Goal: Task Accomplishment & Management: Use online tool/utility

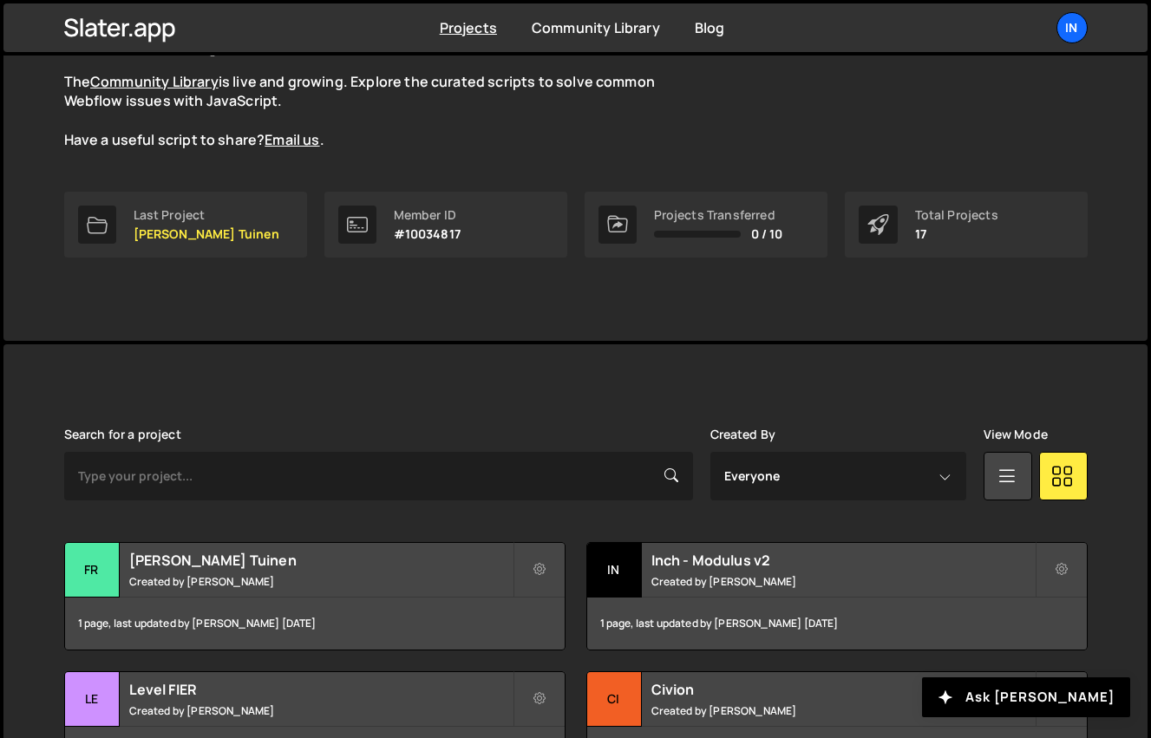
scroll to position [214, 0]
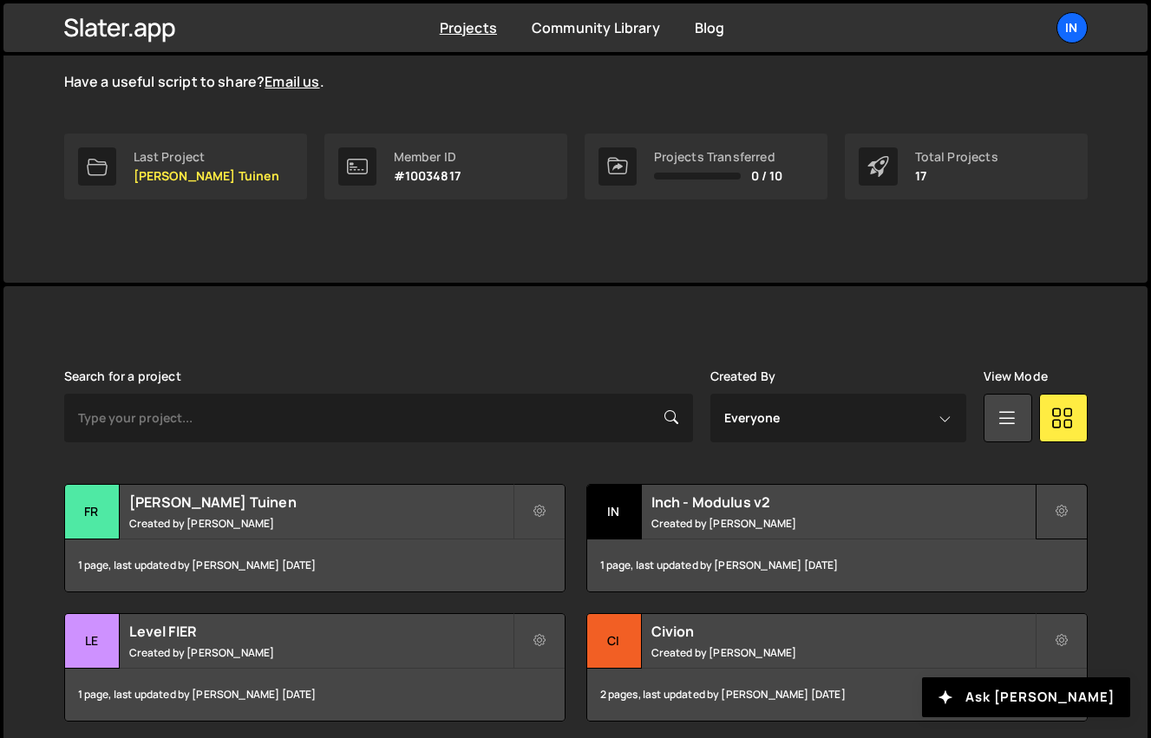
click at [1063, 513] on icon at bounding box center [1062, 511] width 12 height 17
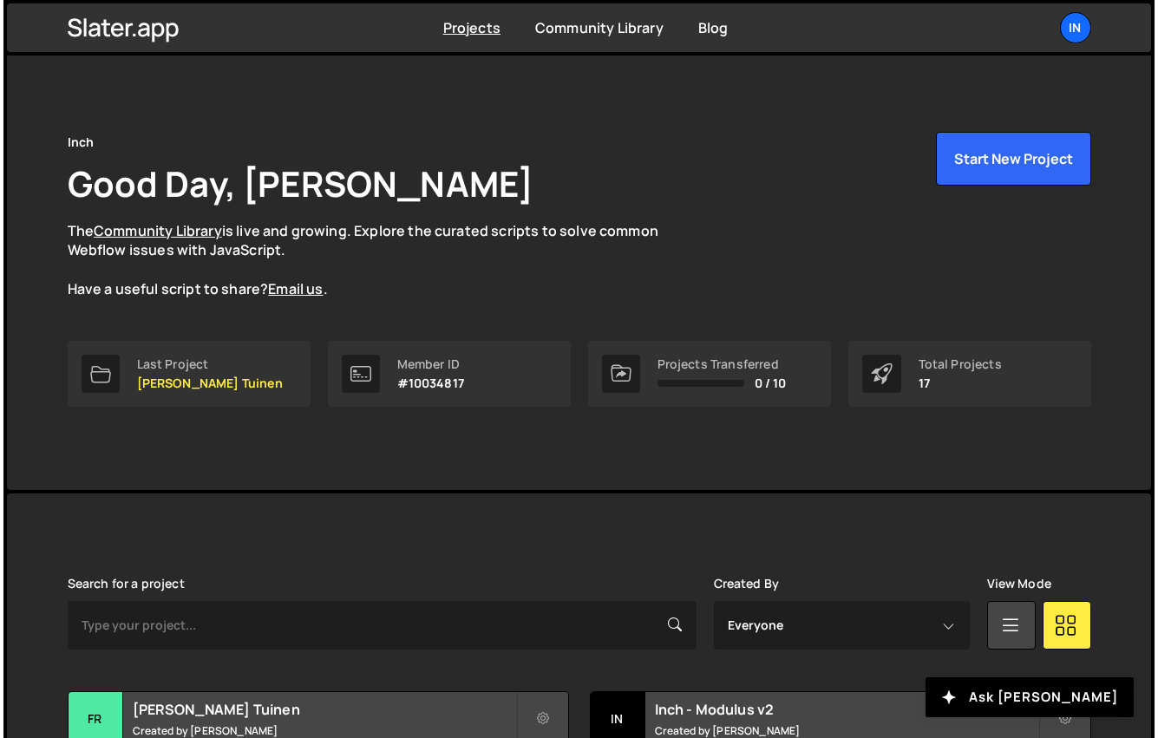
scroll to position [0, 0]
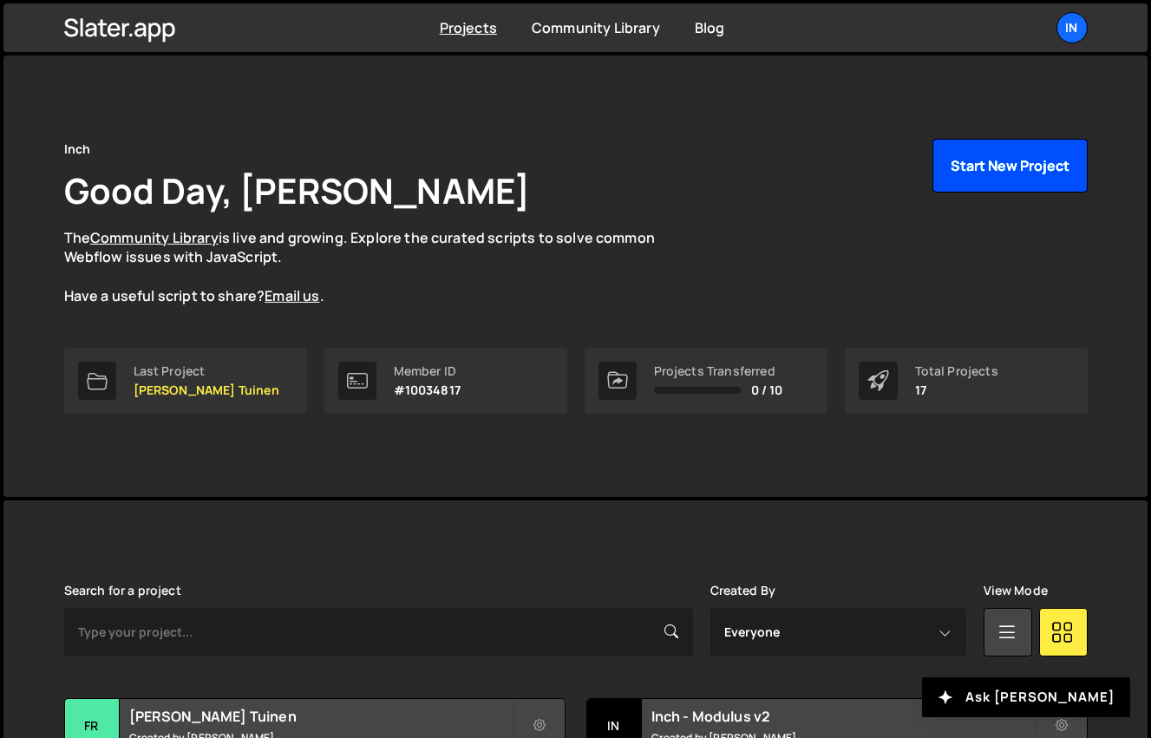
click at [1001, 169] on button "Start New Project" at bounding box center [1009, 166] width 155 height 54
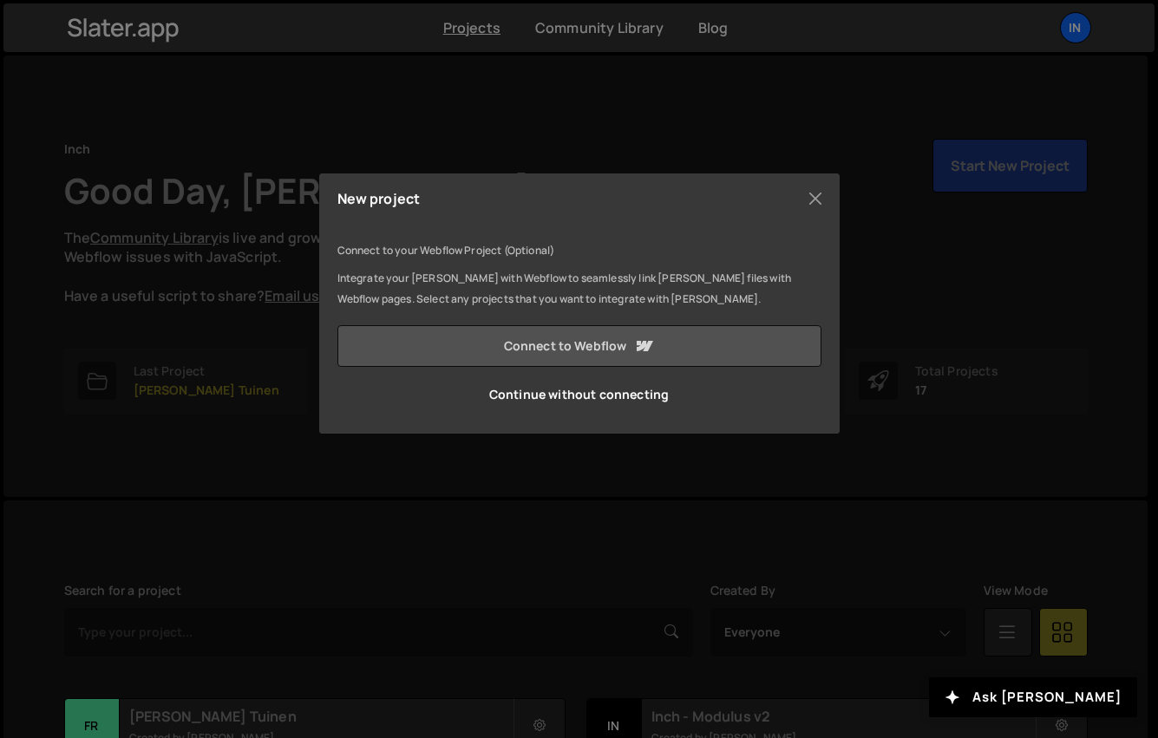
click at [533, 350] on link "Connect to Webflow" at bounding box center [579, 346] width 484 height 42
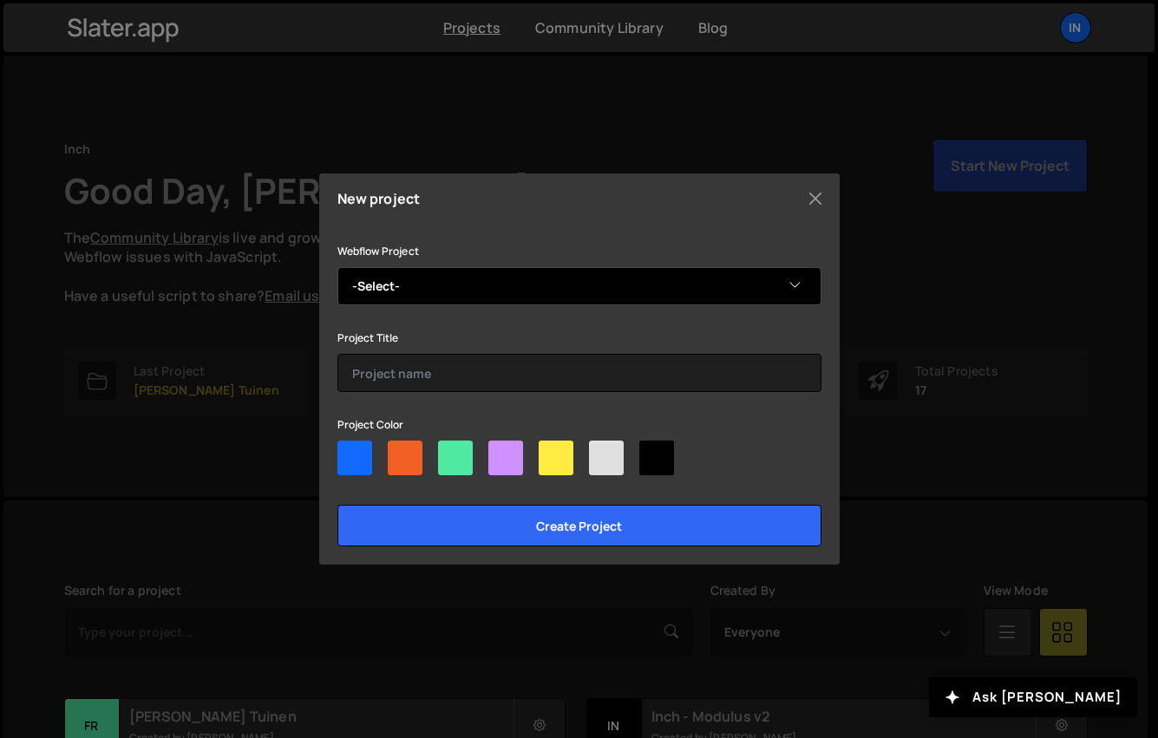
click at [418, 292] on select "-Select- Nexus Properties" at bounding box center [579, 286] width 484 height 38
select select "68cbfa0980aad7cdea48b03d"
click at [337, 267] on select "-Select- Nexus Properties" at bounding box center [579, 286] width 484 height 38
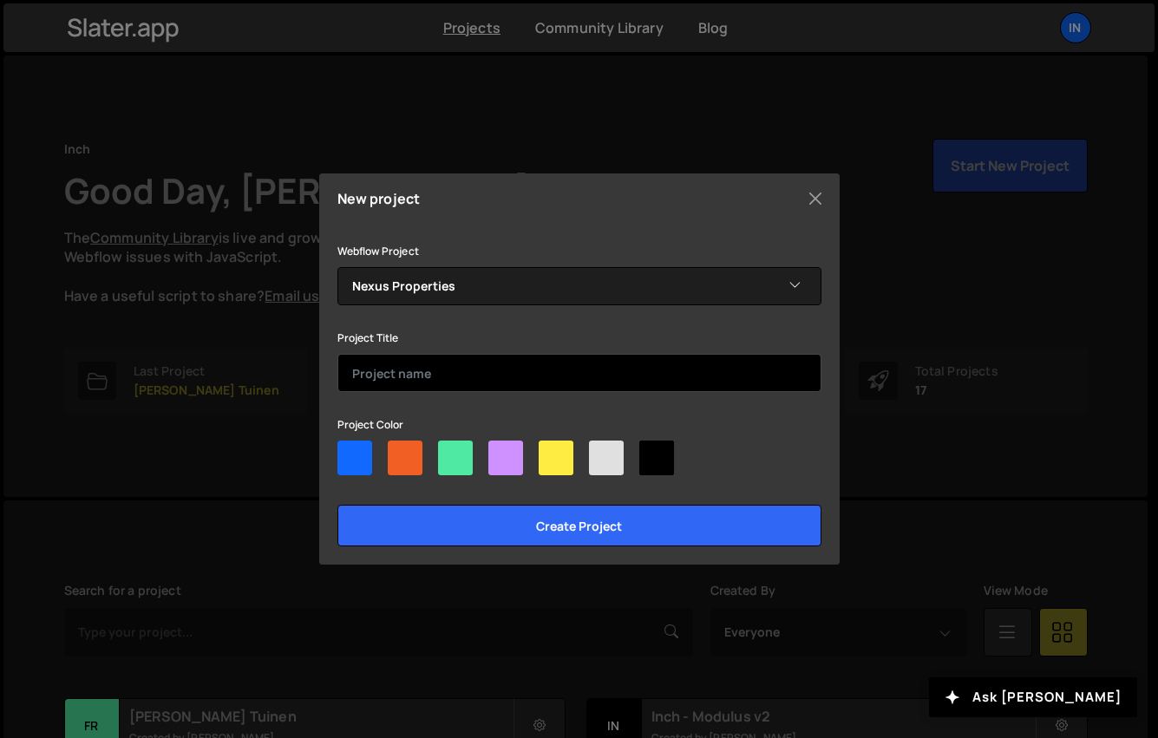
click at [422, 370] on input "text" at bounding box center [579, 373] width 484 height 38
type input "Nexus Properties"
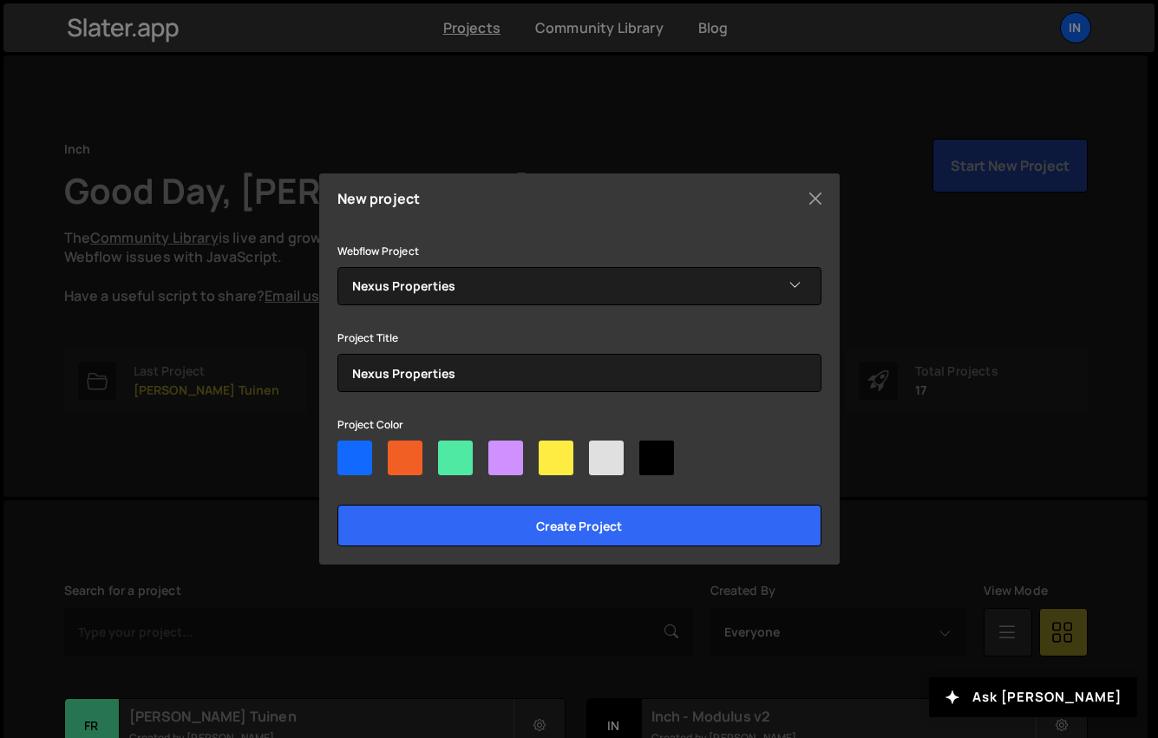
click at [468, 468] on div at bounding box center [455, 458] width 35 height 35
click at [449, 452] on input"] "radio" at bounding box center [443, 446] width 11 height 11
radio input"] "true"
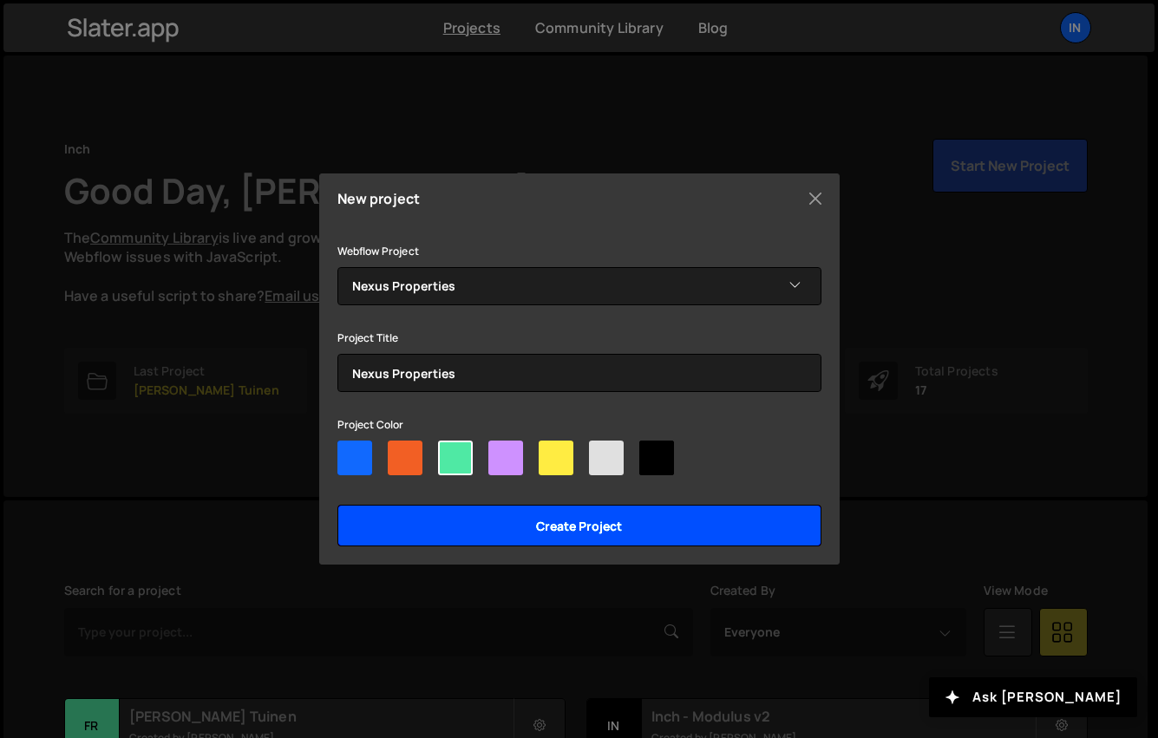
click at [493, 528] on input "Create project" at bounding box center [579, 526] width 484 height 42
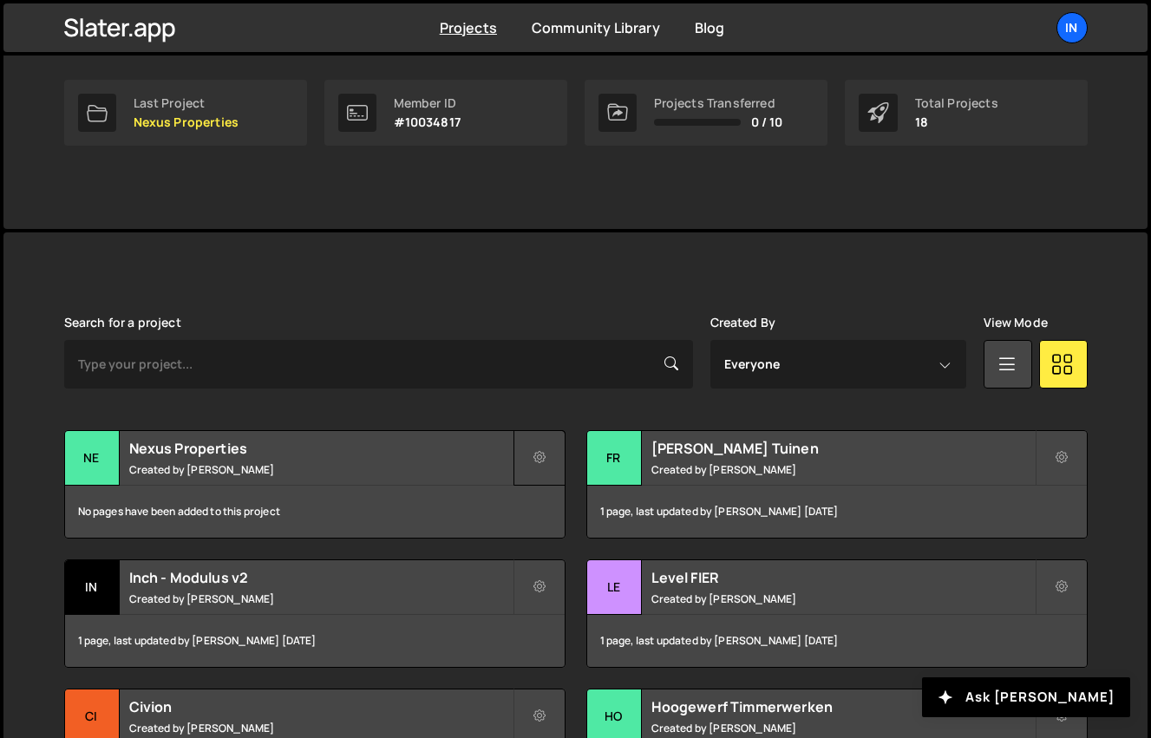
scroll to position [270, 0]
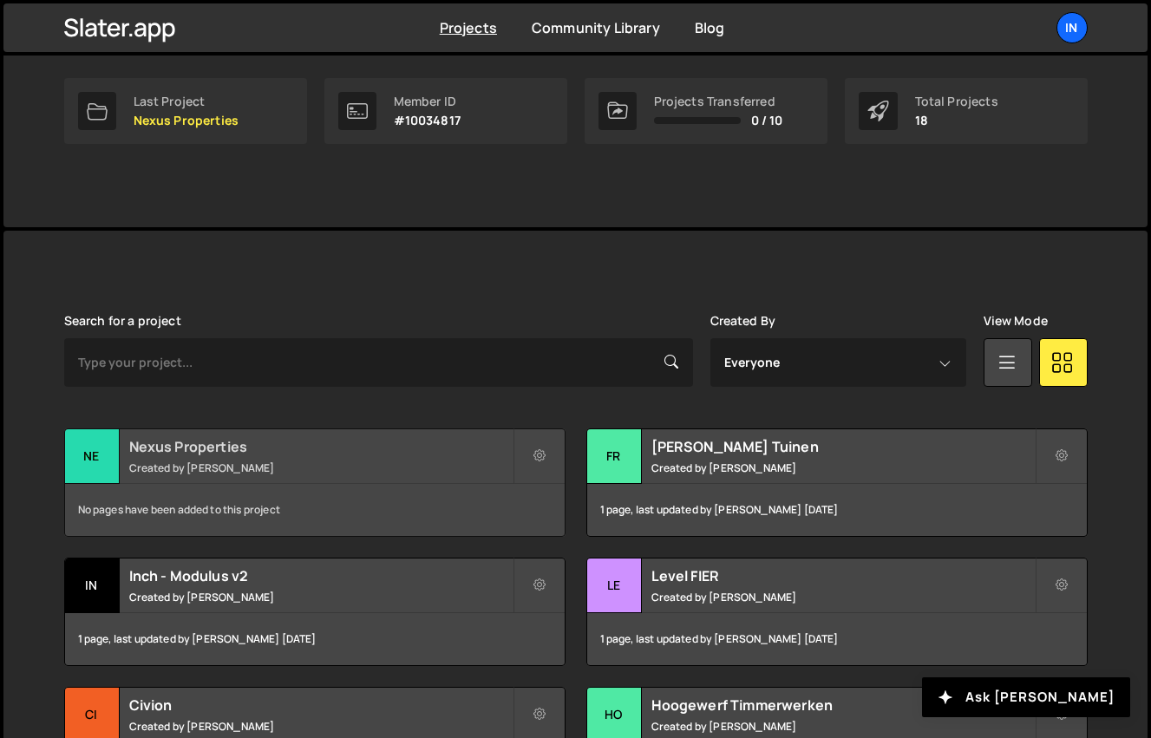
click at [419, 447] on h2 "Nexus Properties" at bounding box center [320, 446] width 383 height 19
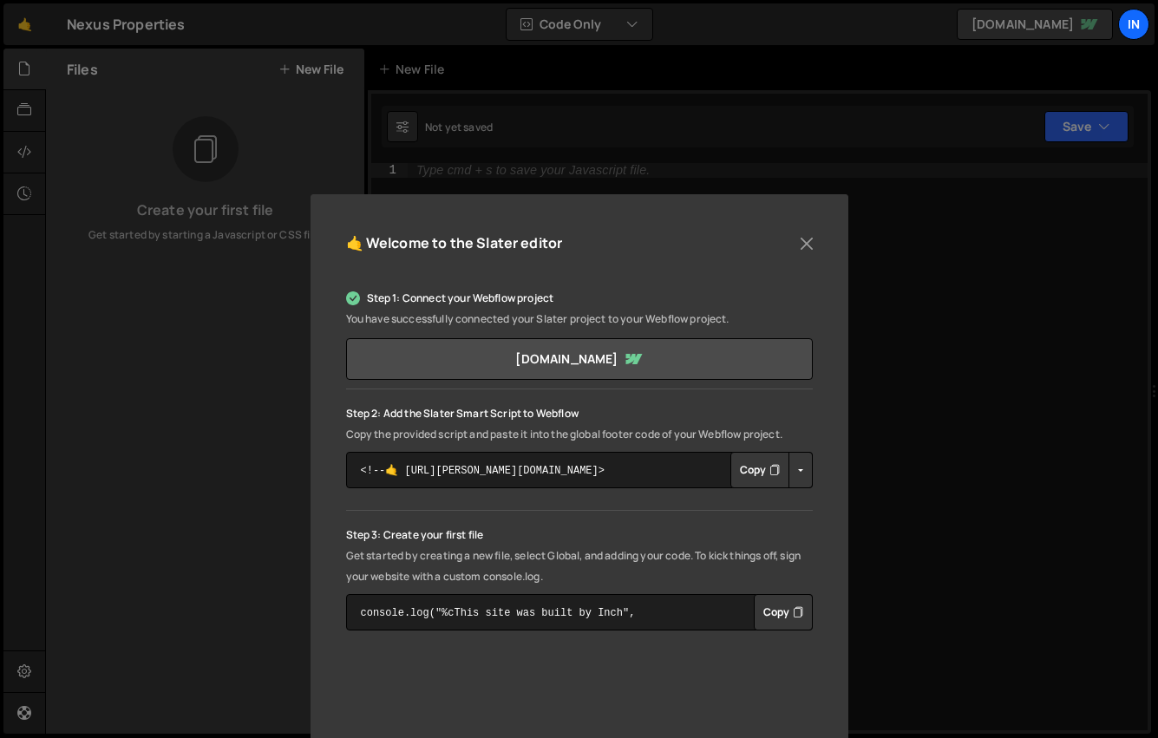
click at [746, 474] on button "Copy" at bounding box center [759, 470] width 59 height 36
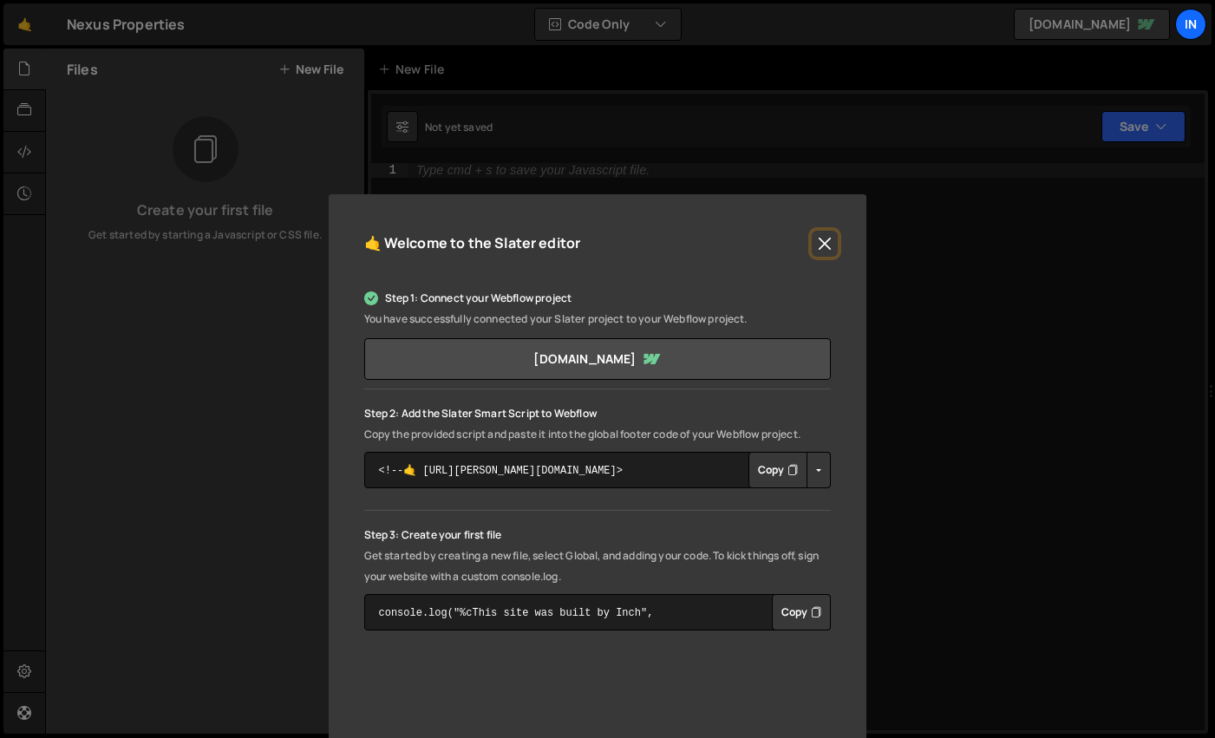
click at [827, 240] on button "Close" at bounding box center [825, 244] width 26 height 26
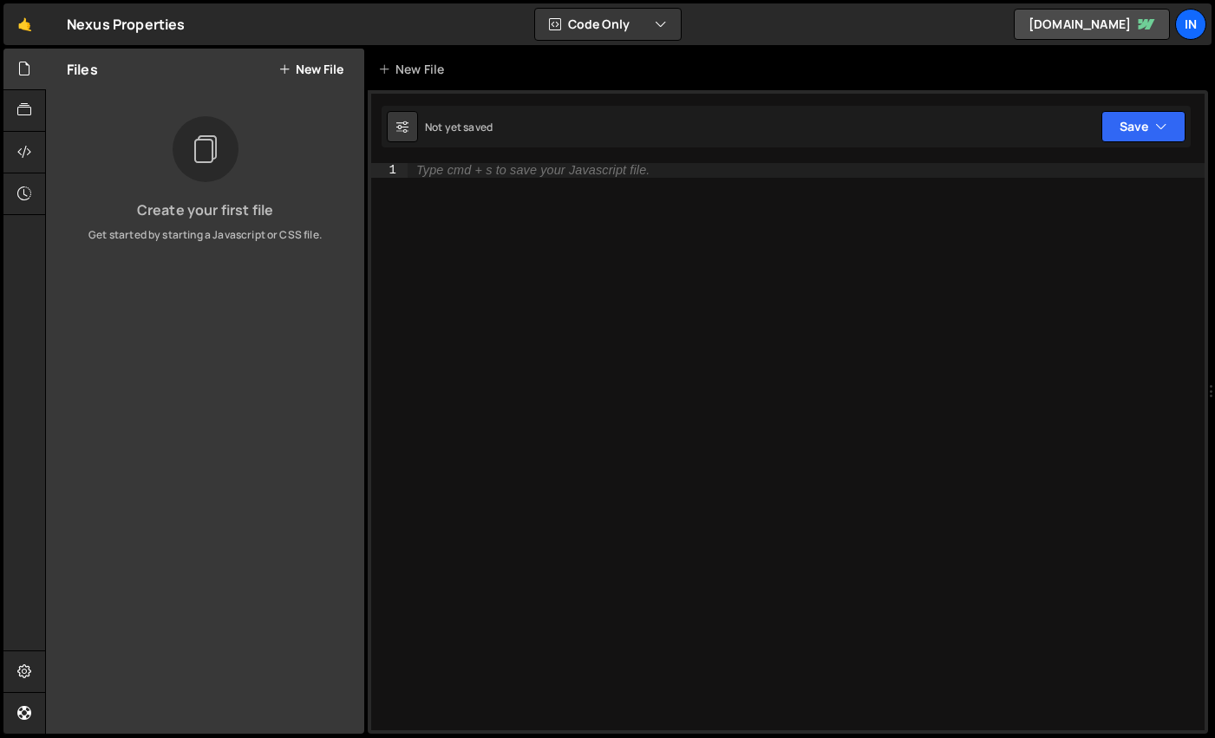
click at [607, 403] on div "Type cmd + s to save your Javascript file." at bounding box center [806, 461] width 797 height 596
paste textarea "});"
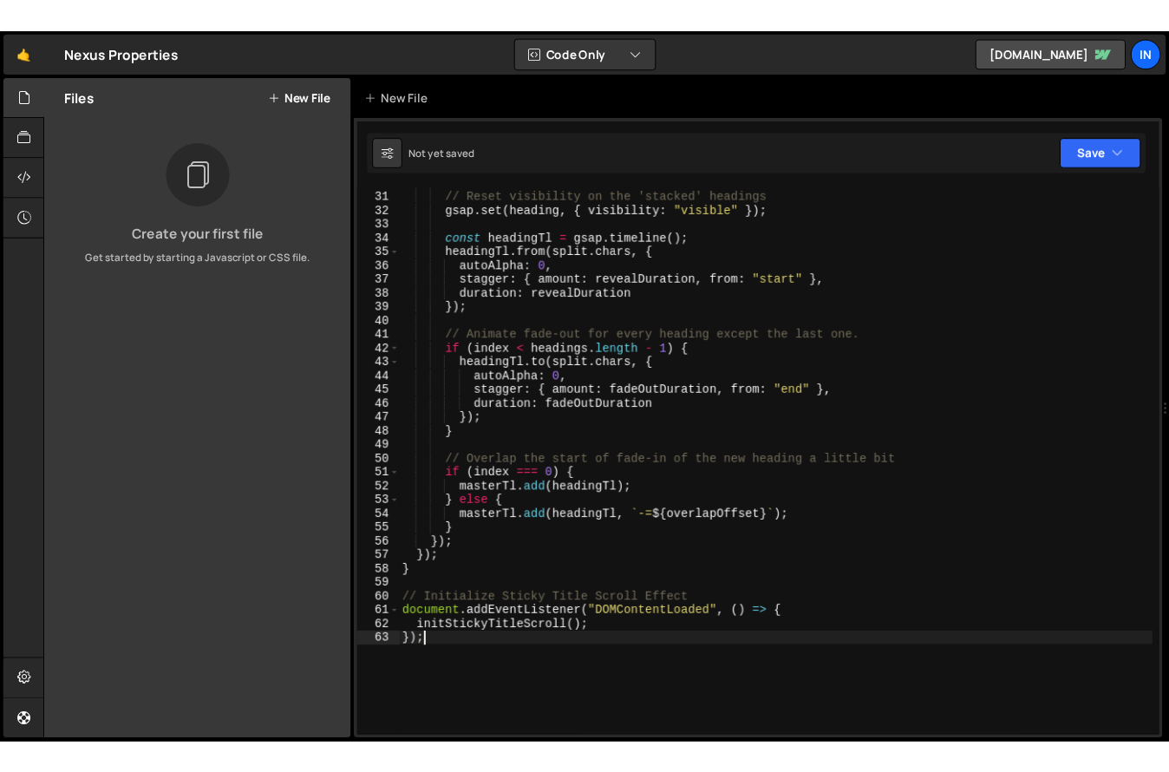
scroll to position [510, 0]
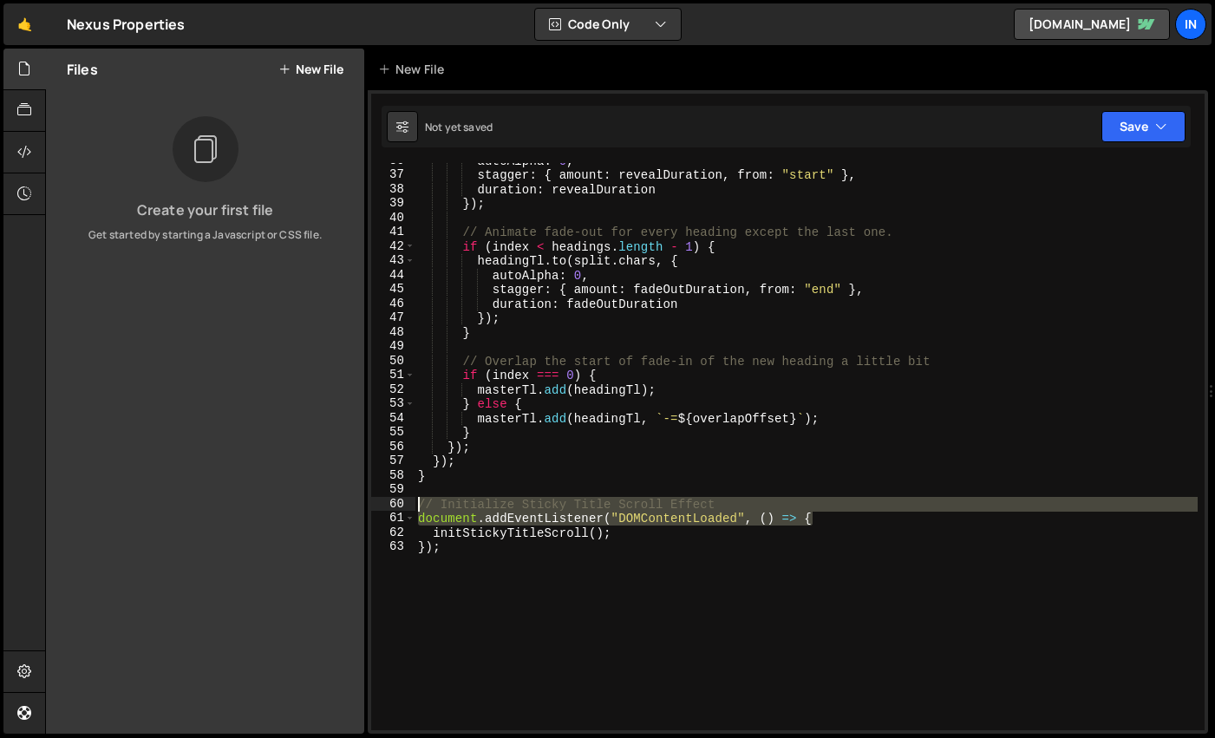
drag, startPoint x: 830, startPoint y: 518, endPoint x: 341, endPoint y: 509, distance: 489.3
click at [341, 509] on div "Files New File Create your first file Get started by starting a Javascript or C…" at bounding box center [630, 392] width 1170 height 686
type textarea "// Initialize Sticky Title Scroll Effect document.addEventListener("DOMContentL…"
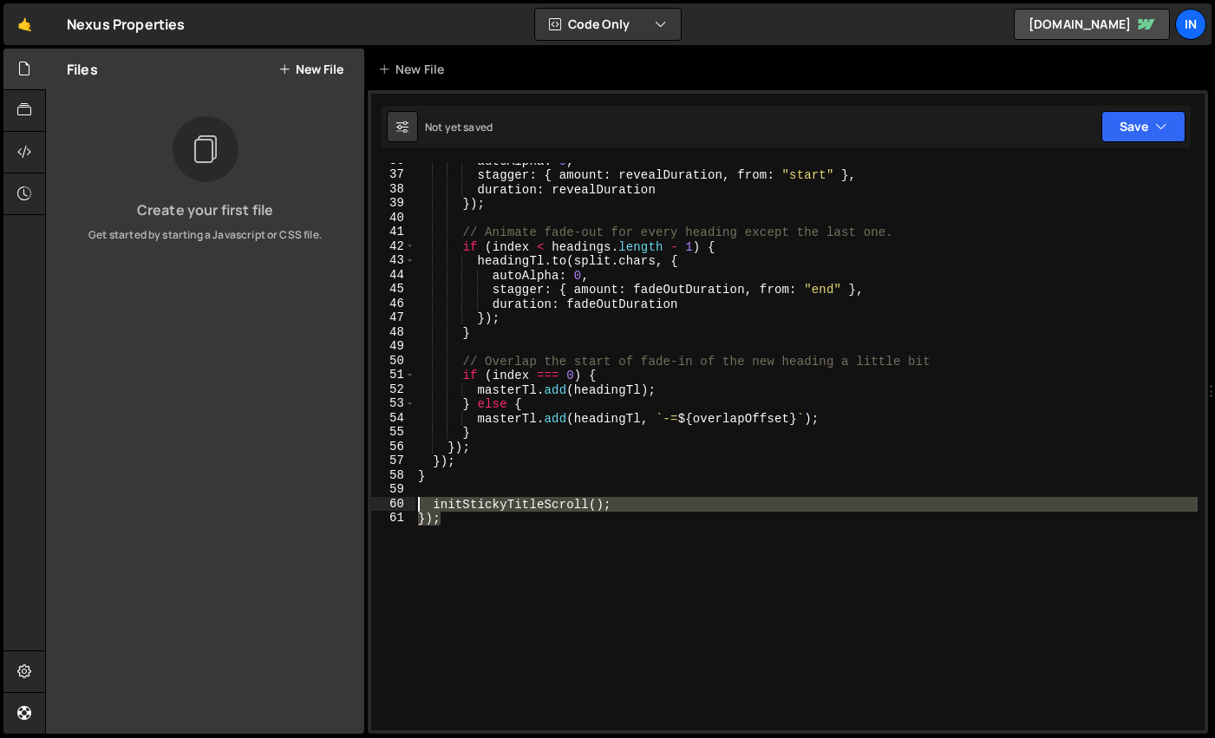
drag, startPoint x: 460, startPoint y: 521, endPoint x: 301, endPoint y: 507, distance: 159.3
click at [302, 507] on div "Files New File Create your first file Get started by starting a Javascript or C…" at bounding box center [630, 392] width 1170 height 686
type textarea "initStickyTitleScroll(); });"
type textarea "});"
drag, startPoint x: 448, startPoint y: 521, endPoint x: 330, endPoint y: 516, distance: 118.9
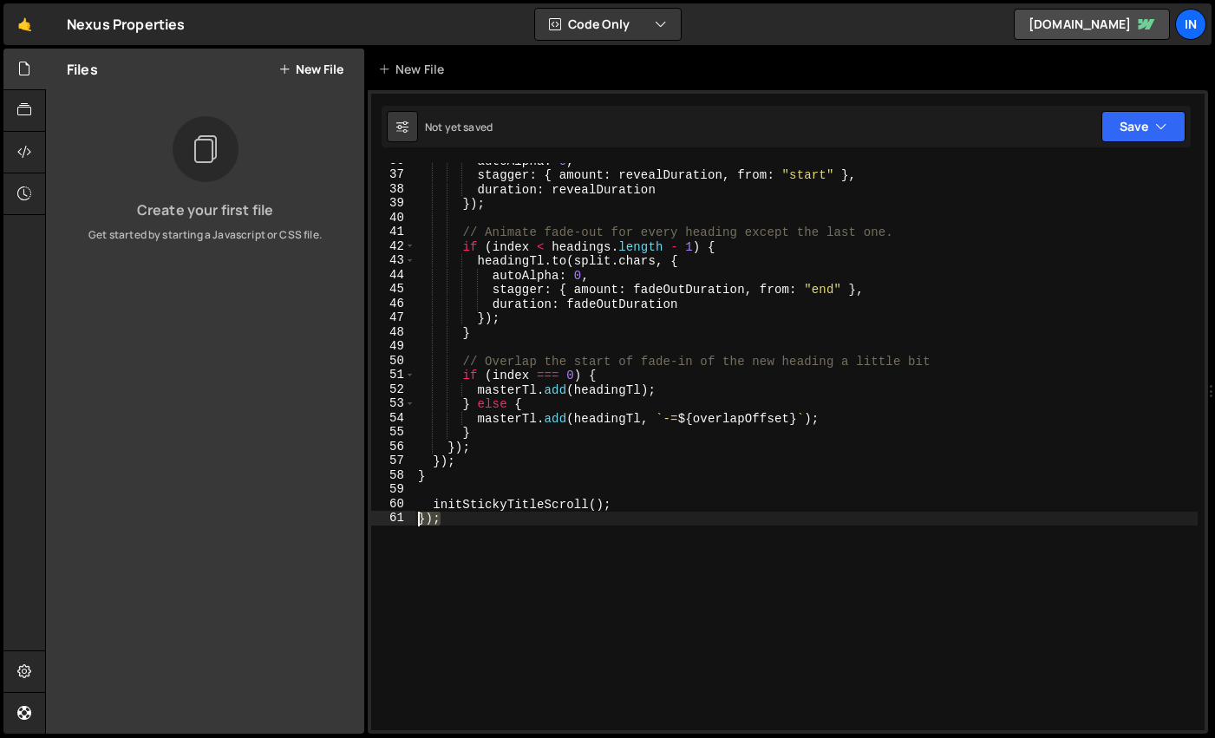
click at [330, 515] on div "Files New File Create your first file Get started by starting a Javascript or C…" at bounding box center [630, 392] width 1170 height 686
type textarea "initStickyTitleScroll();"
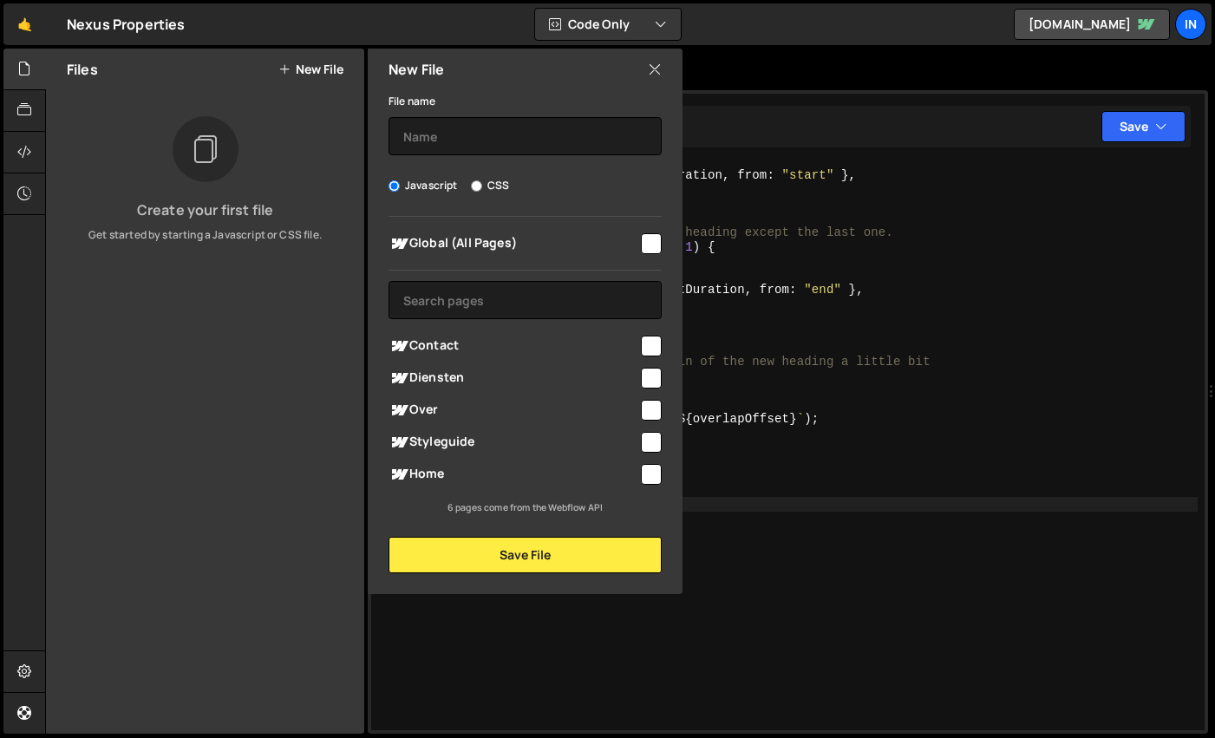
click at [652, 236] on input "checkbox" at bounding box center [651, 243] width 21 height 21
checkbox input "true"
click at [472, 128] on input "text" at bounding box center [525, 136] width 273 height 38
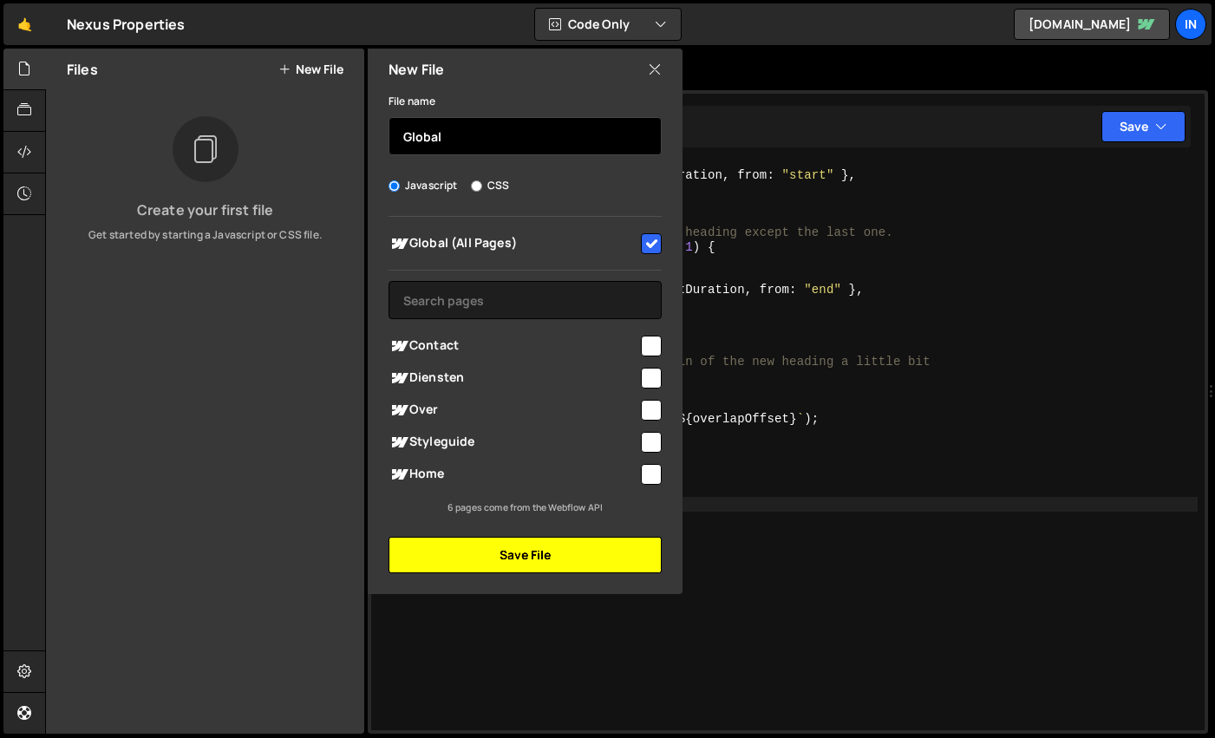
type input "Global"
click at [536, 553] on button "Save File" at bounding box center [525, 555] width 273 height 36
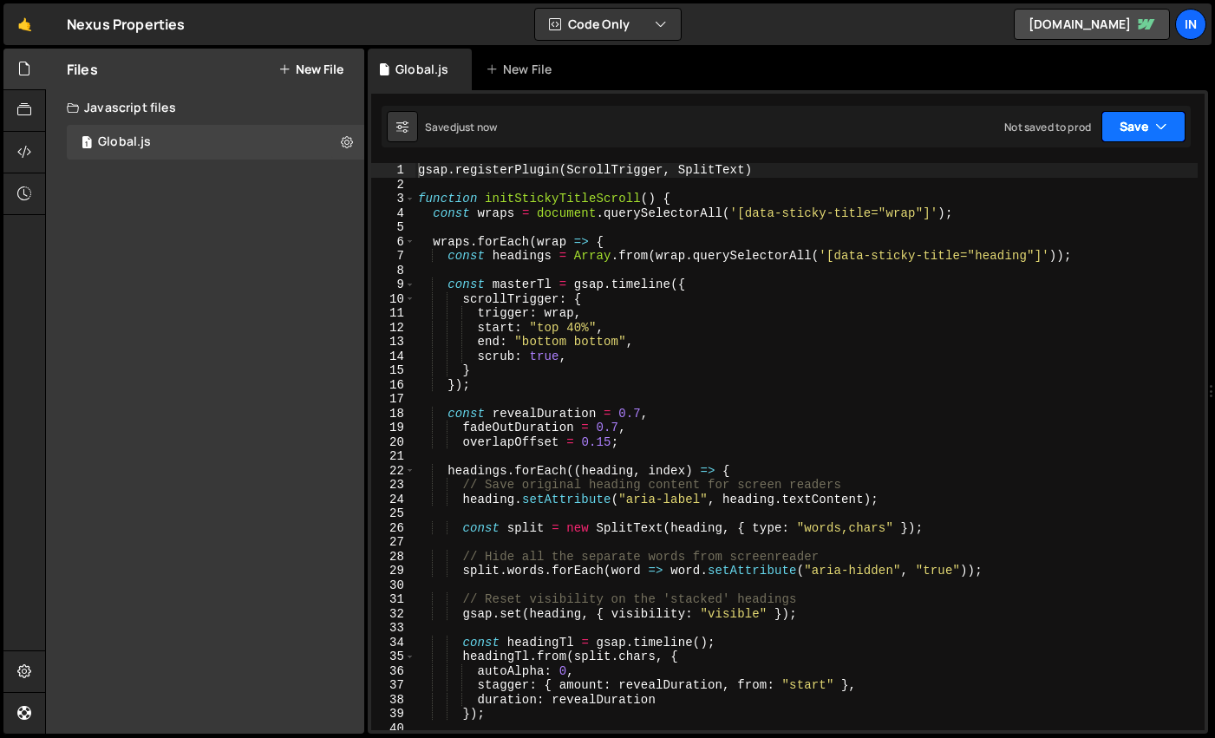
click at [1138, 122] on button "Save" at bounding box center [1144, 126] width 84 height 31
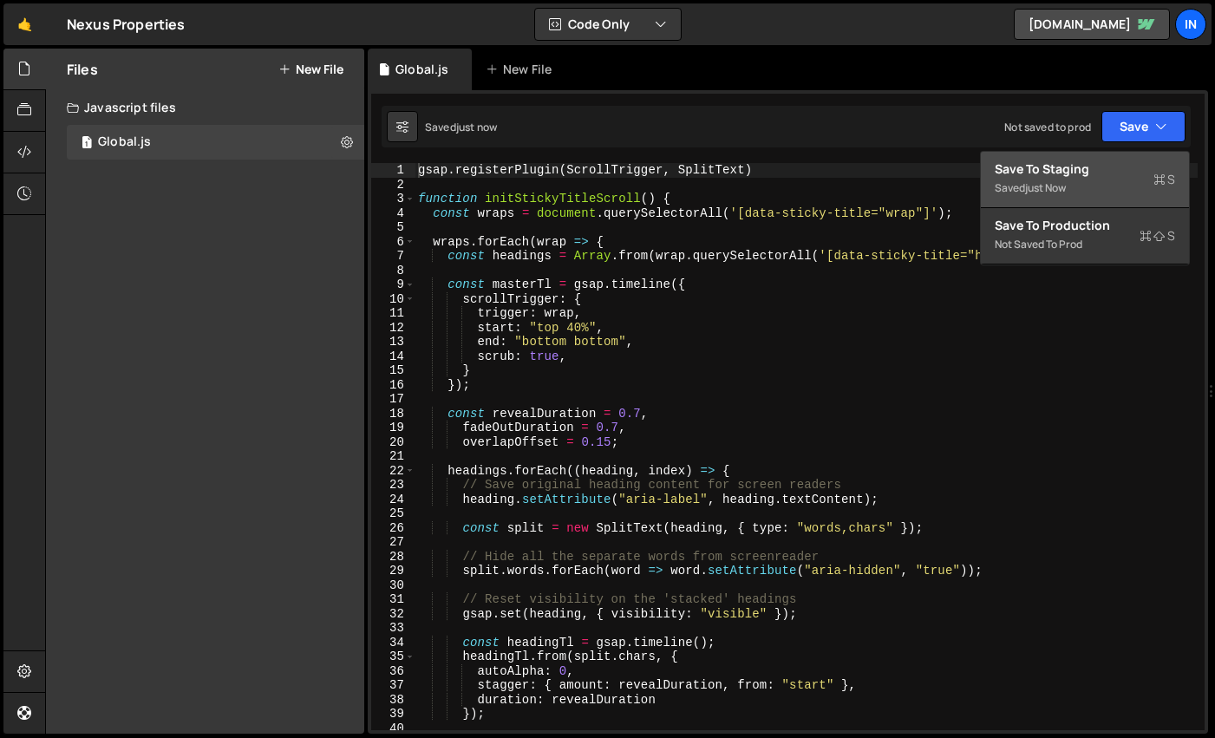
click at [1040, 183] on div "just now" at bounding box center [1045, 187] width 41 height 15
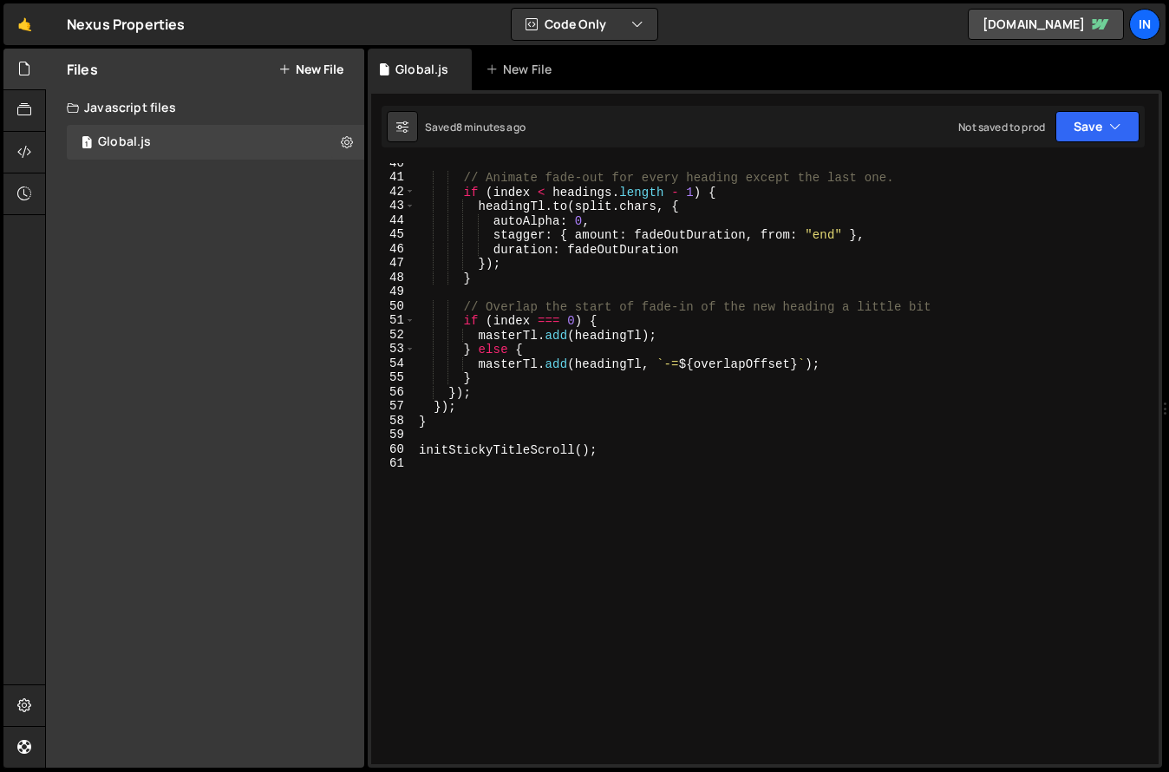
scroll to position [566, 0]
click at [788, 470] on div "// Animate fade-out for every heading except the last one. if ( index < heading…" at bounding box center [783, 471] width 736 height 630
